Goal: Task Accomplishment & Management: Complete application form

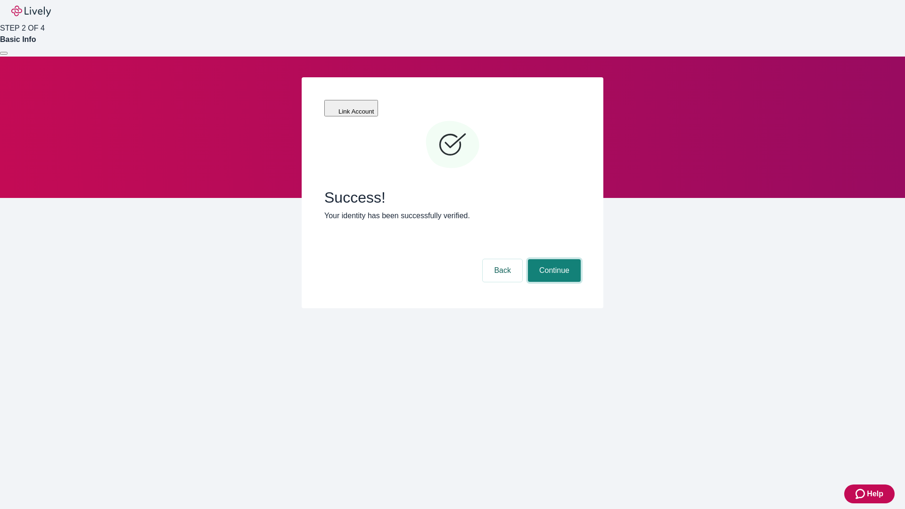
click at [553, 259] on button "Continue" at bounding box center [554, 270] width 53 height 23
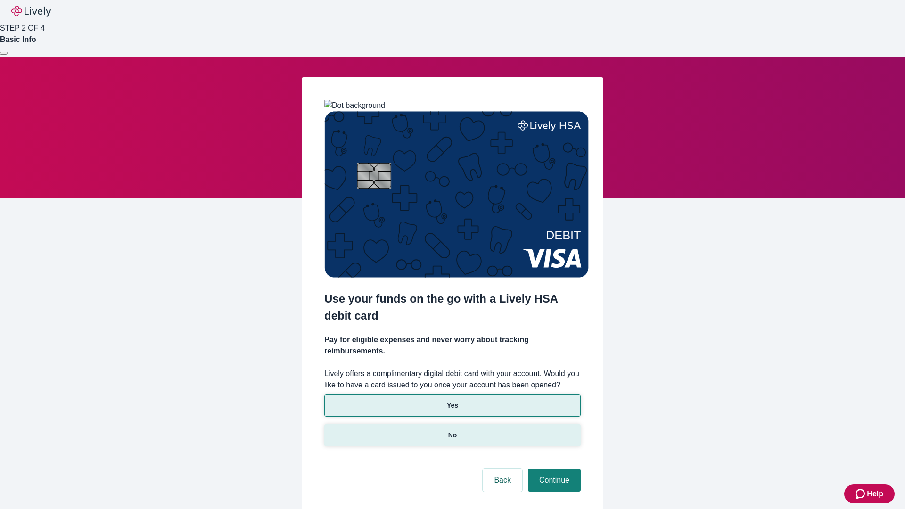
click at [452, 431] on p "No" at bounding box center [452, 436] width 9 height 10
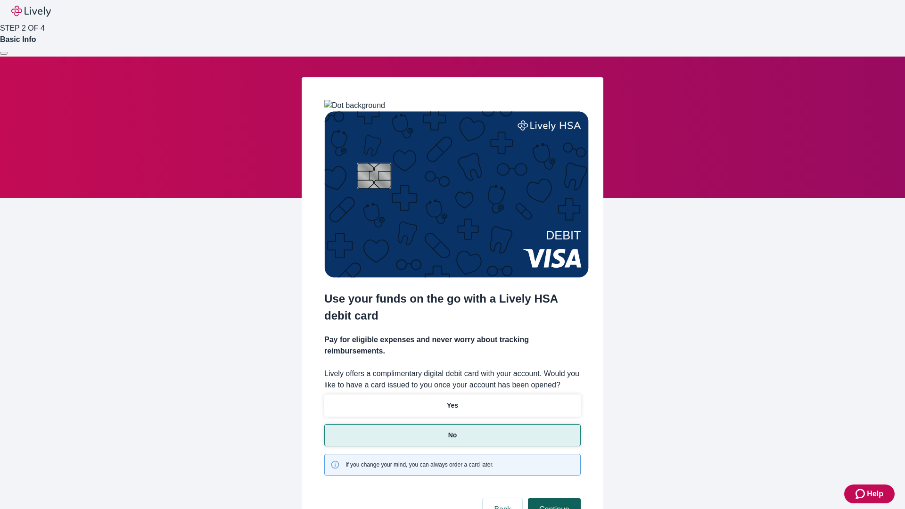
click at [553, 498] on button "Continue" at bounding box center [554, 509] width 53 height 23
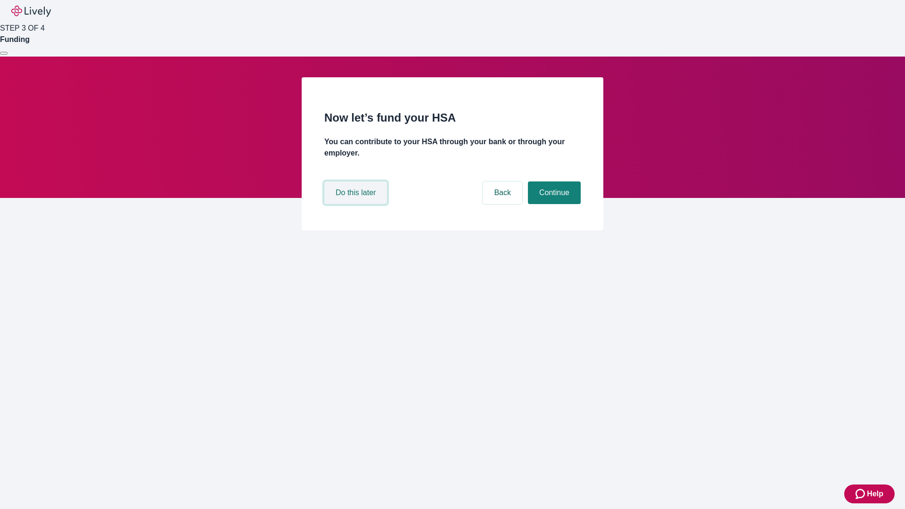
click at [357, 204] on button "Do this later" at bounding box center [355, 193] width 63 height 23
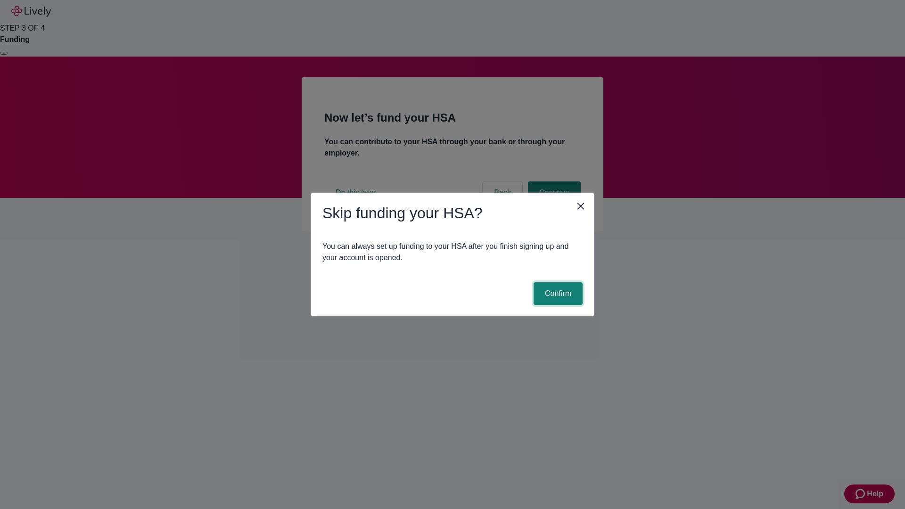
click at [557, 294] on button "Confirm" at bounding box center [558, 293] width 49 height 23
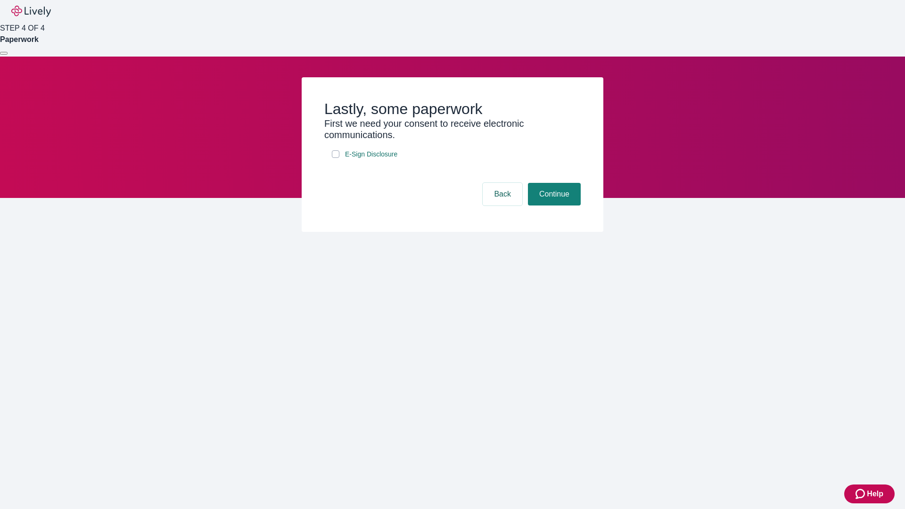
click at [336, 158] on input "E-Sign Disclosure" at bounding box center [336, 154] width 8 height 8
checkbox input "true"
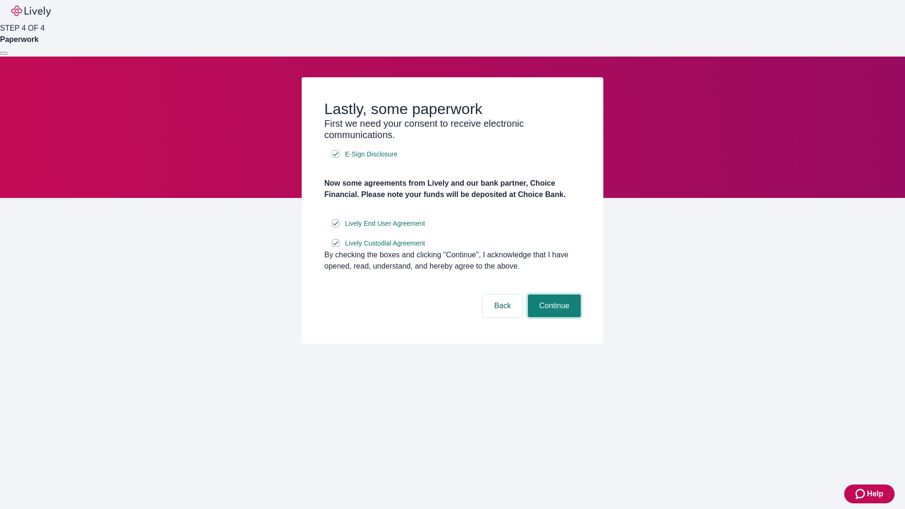
click at [553, 317] on button "Continue" at bounding box center [554, 306] width 53 height 23
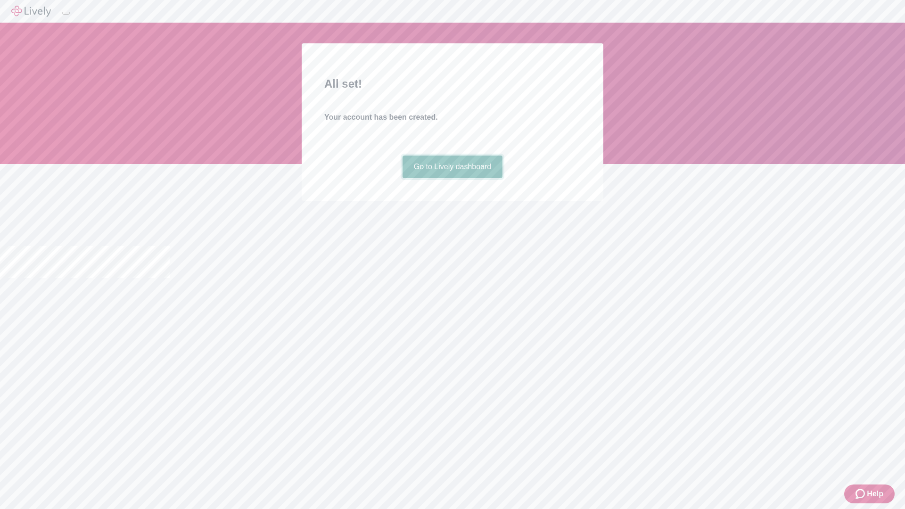
click at [452, 178] on link "Go to Lively dashboard" at bounding box center [453, 167] width 100 height 23
